Goal: Task Accomplishment & Management: Manage account settings

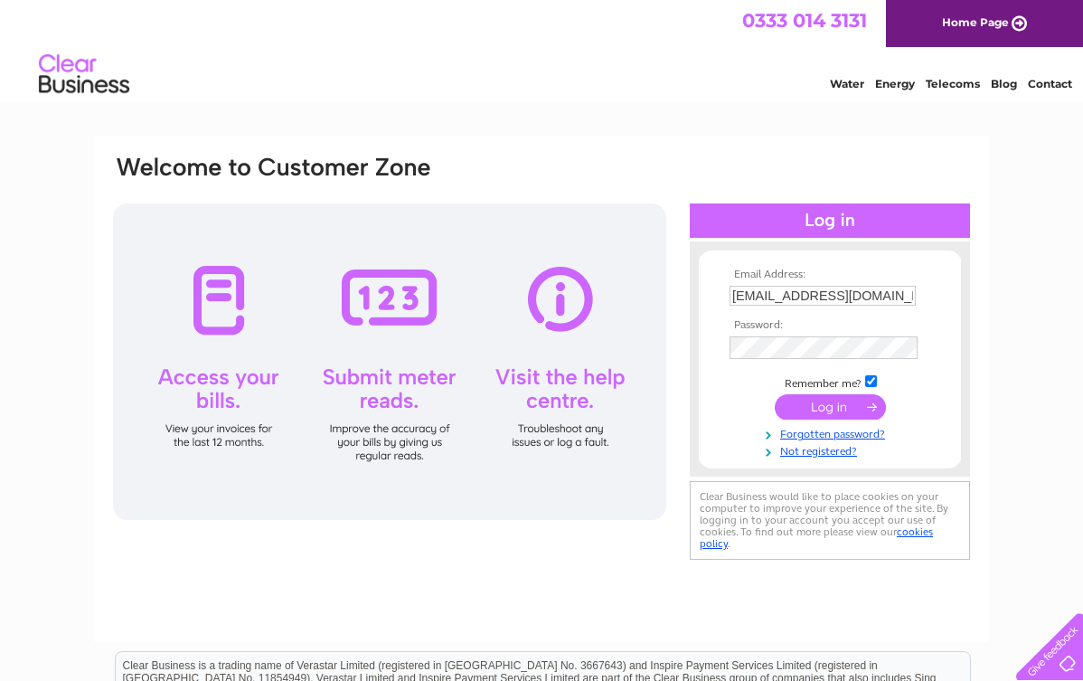
click at [824, 398] on input "submit" at bounding box center [830, 406] width 111 height 25
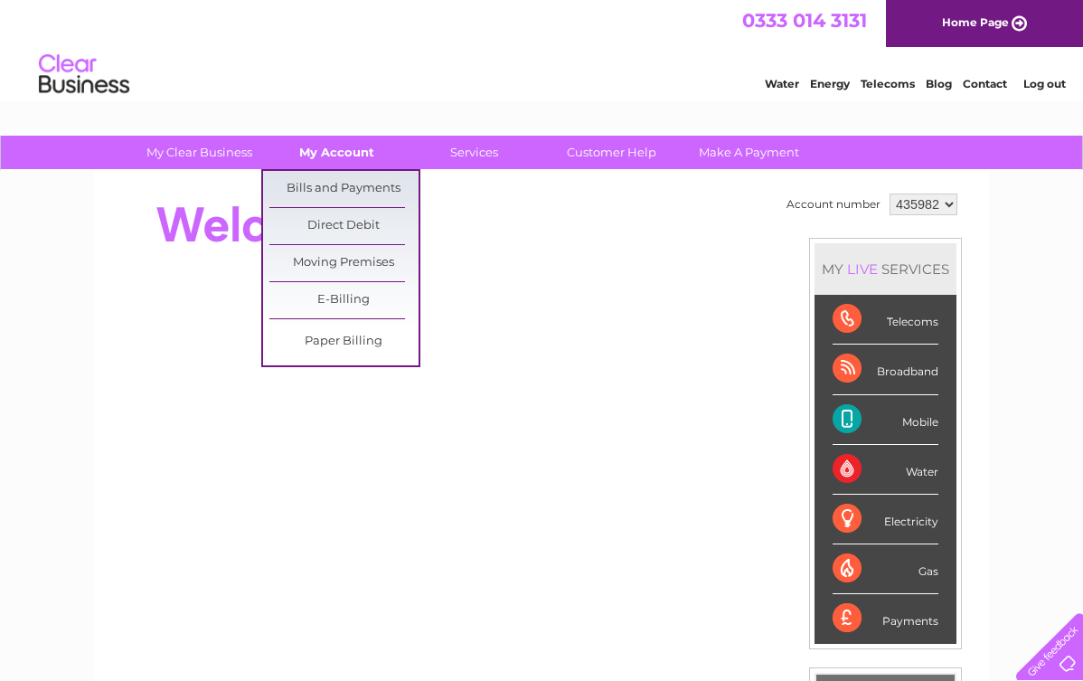
click at [342, 147] on link "My Account" at bounding box center [336, 152] width 149 height 33
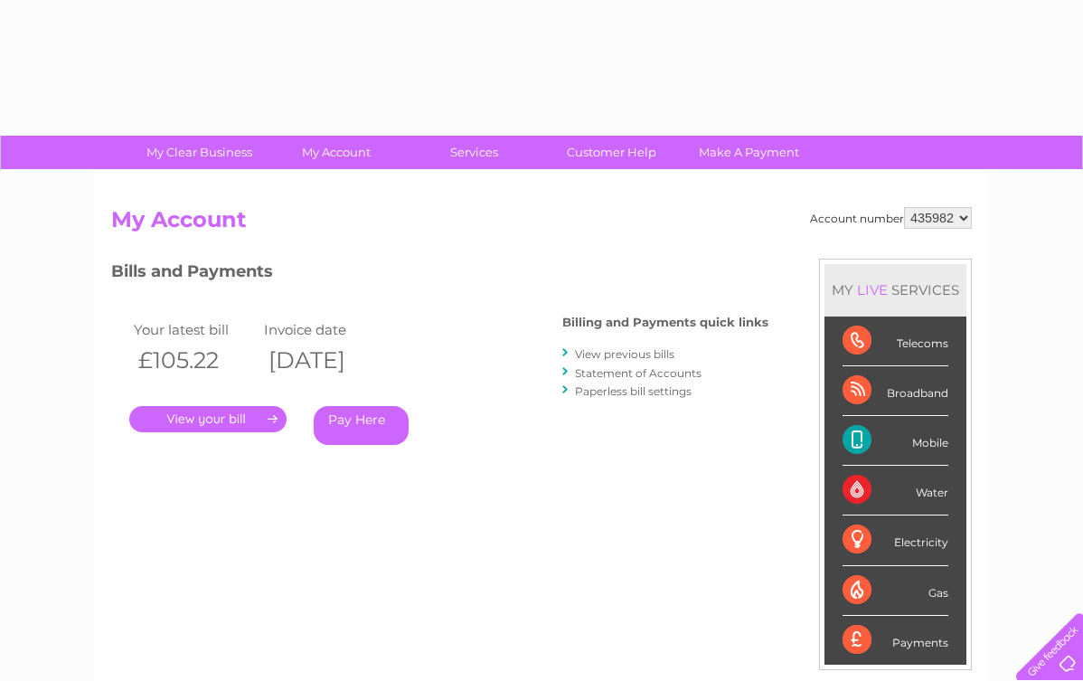
click at [193, 418] on link "." at bounding box center [207, 419] width 157 height 26
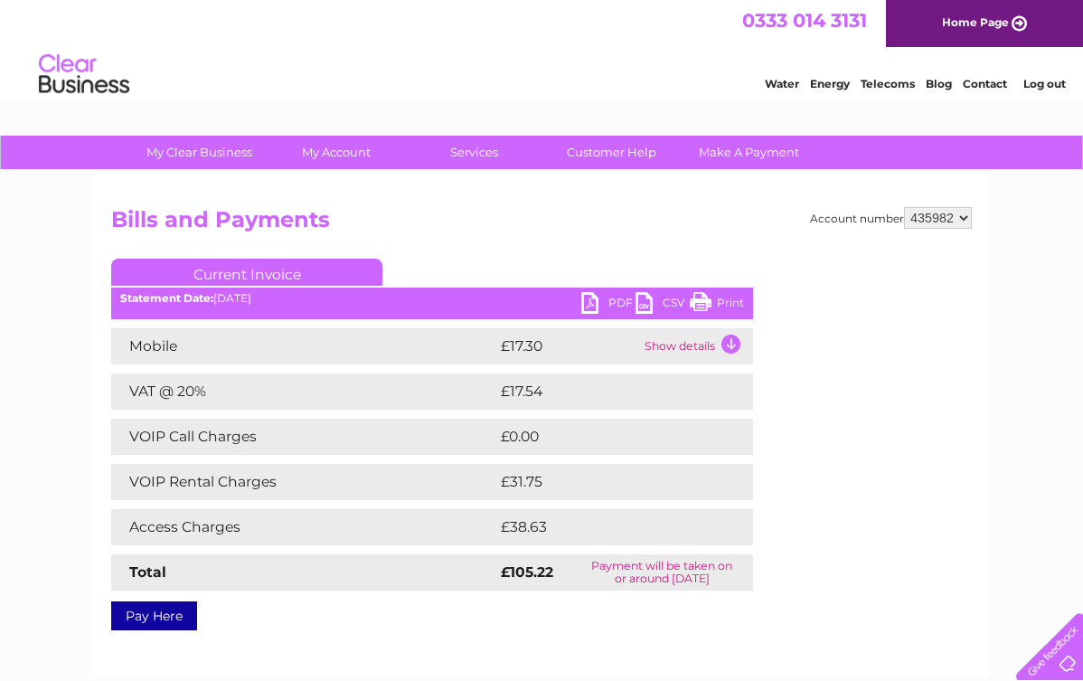
click at [587, 305] on link "PDF" at bounding box center [608, 305] width 54 height 26
